Goal: Download file/media

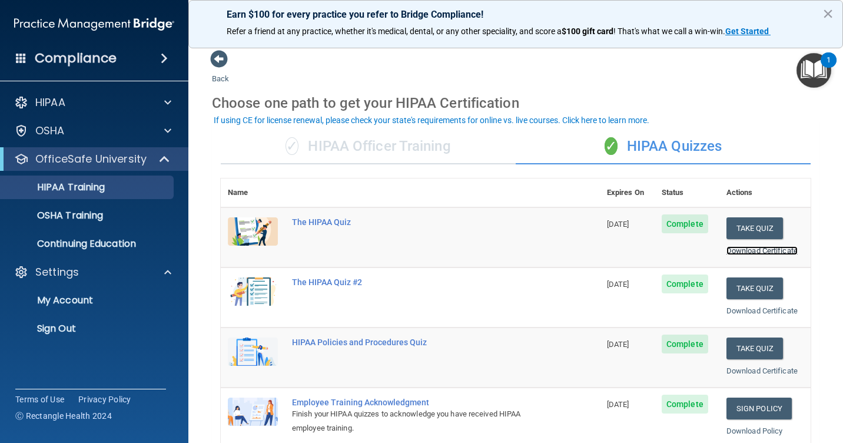
click at [759, 253] on link "Download Certificate" at bounding box center [762, 250] width 71 height 9
click at [746, 312] on link "Download Certificate" at bounding box center [762, 310] width 71 height 9
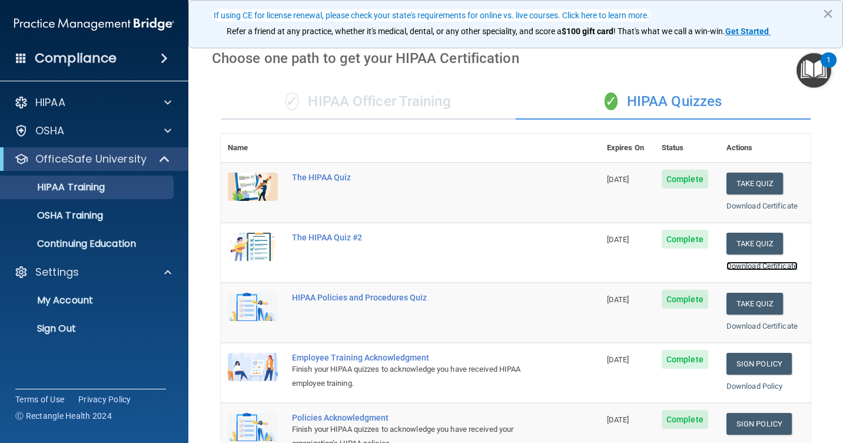
scroll to position [118, 0]
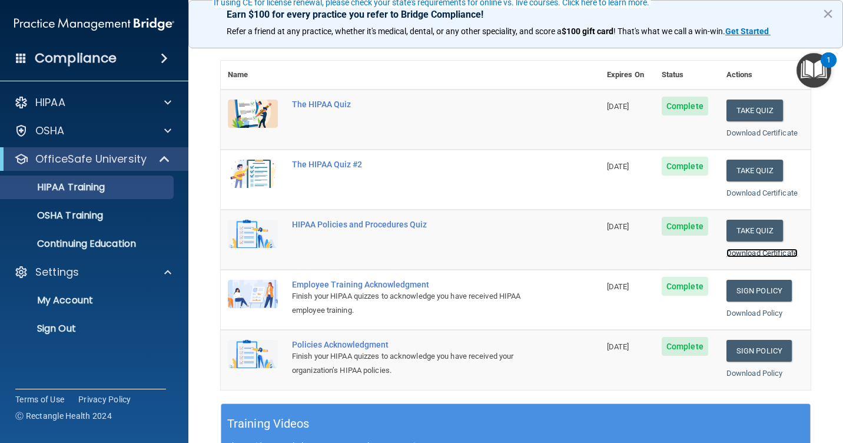
click at [752, 254] on link "Download Certificate" at bounding box center [762, 253] width 71 height 9
click at [736, 315] on link "Download Policy" at bounding box center [755, 313] width 57 height 9
click at [743, 316] on link "Download Policy" at bounding box center [755, 313] width 57 height 9
click at [742, 371] on link "Download Policy" at bounding box center [755, 373] width 57 height 9
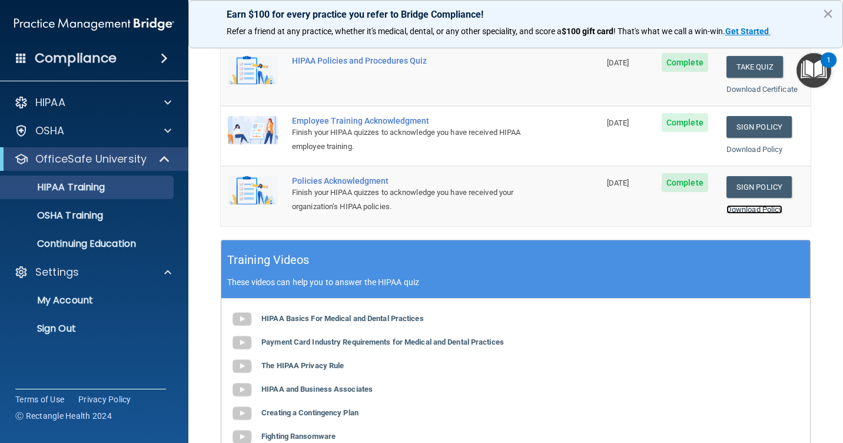
scroll to position [294, 0]
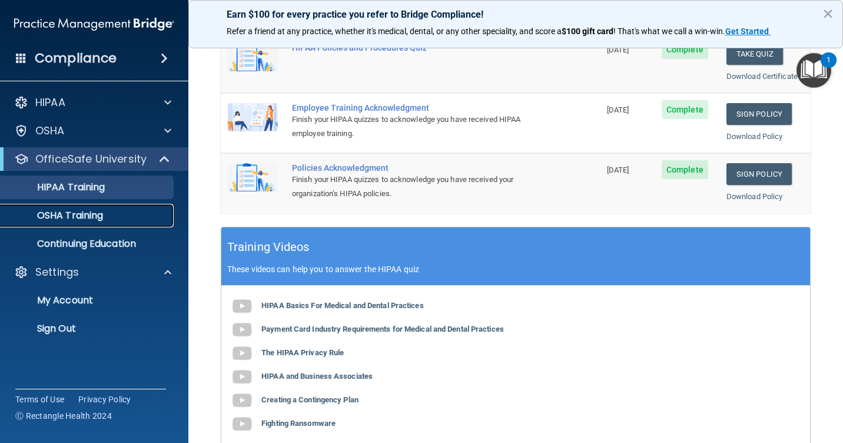
click at [80, 211] on p "OSHA Training" at bounding box center [55, 216] width 95 height 12
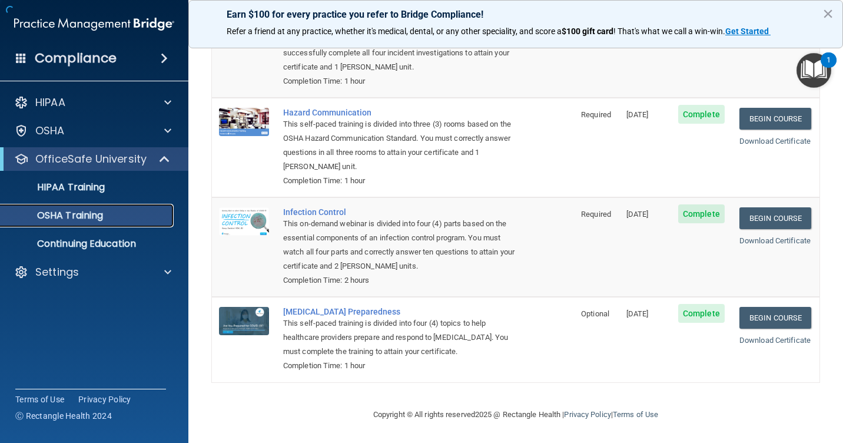
scroll to position [137, 0]
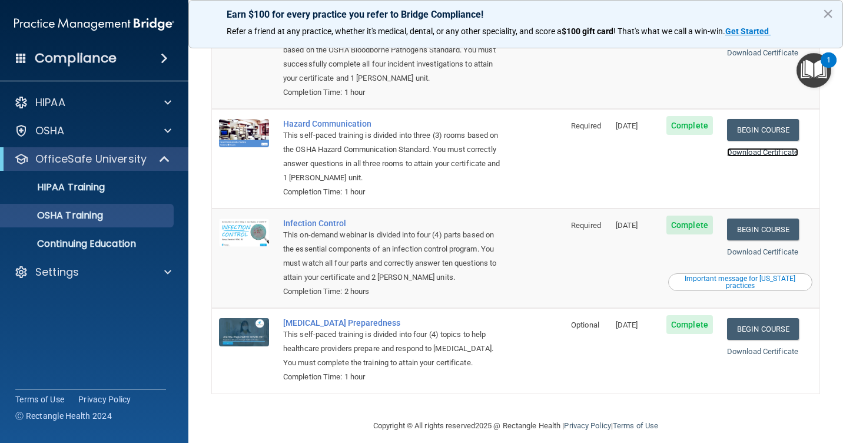
click at [763, 148] on link "Download Certificate" at bounding box center [762, 152] width 71 height 9
click at [748, 247] on link "Download Certificate" at bounding box center [762, 251] width 71 height 9
click at [757, 347] on link "Download Certificate" at bounding box center [762, 351] width 71 height 9
